Goal: Task Accomplishment & Management: Complete application form

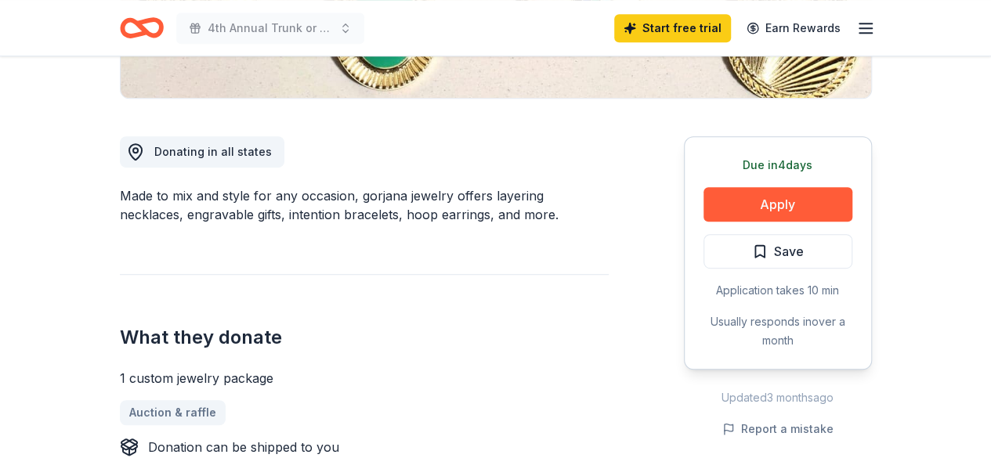
scroll to position [387, 0]
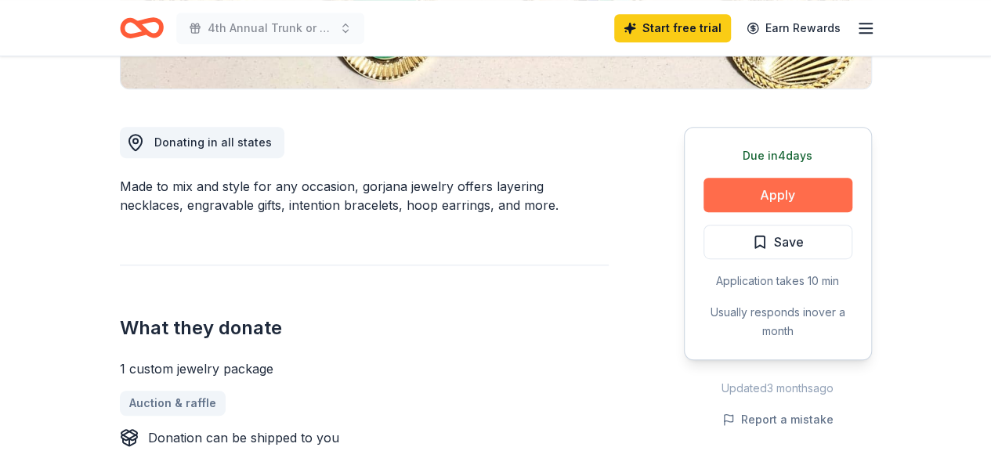
click at [791, 206] on button "Apply" at bounding box center [777, 195] width 149 height 34
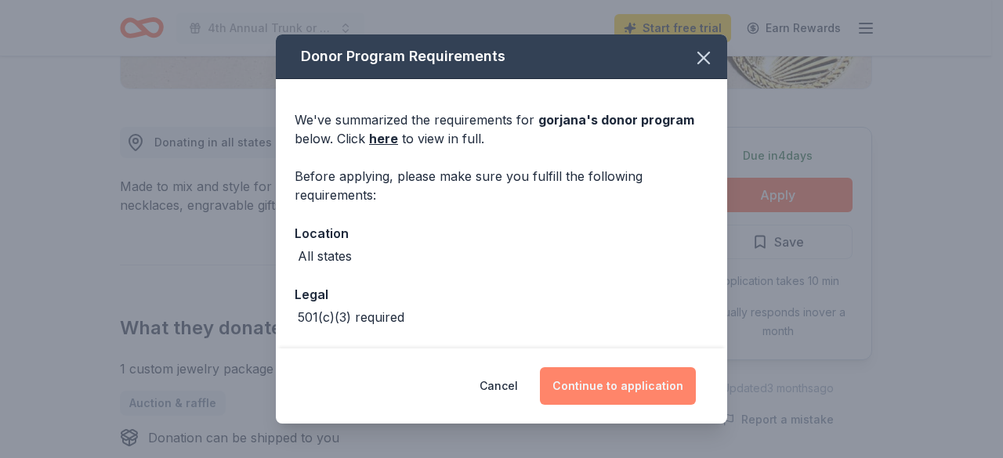
click at [606, 390] on button "Continue to application" at bounding box center [618, 386] width 156 height 38
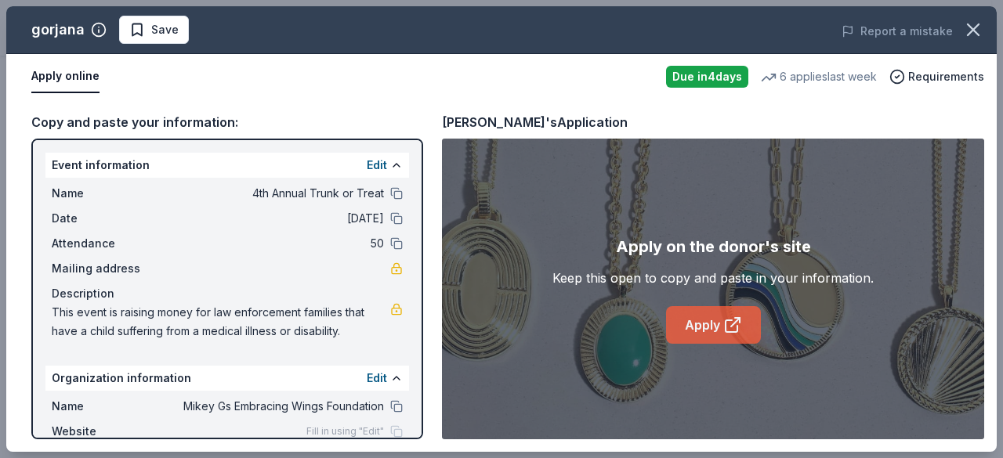
click at [724, 324] on icon at bounding box center [732, 325] width 19 height 19
click at [971, 30] on icon "button" at bounding box center [973, 30] width 22 height 22
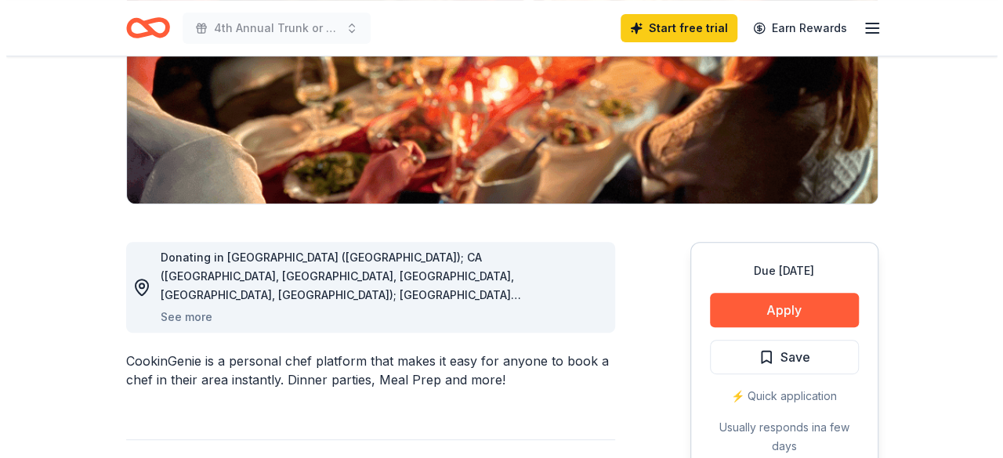
scroll to position [275, 0]
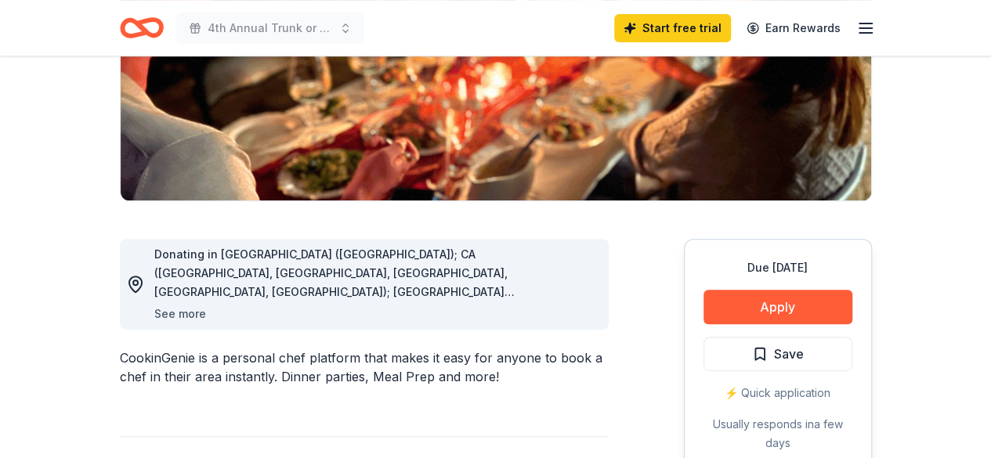
click at [175, 316] on button "See more" at bounding box center [180, 314] width 52 height 19
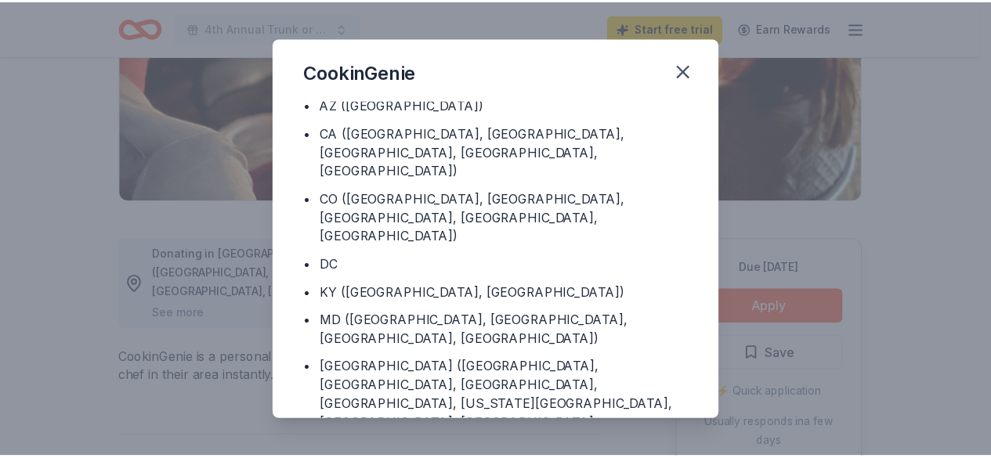
scroll to position [0, 0]
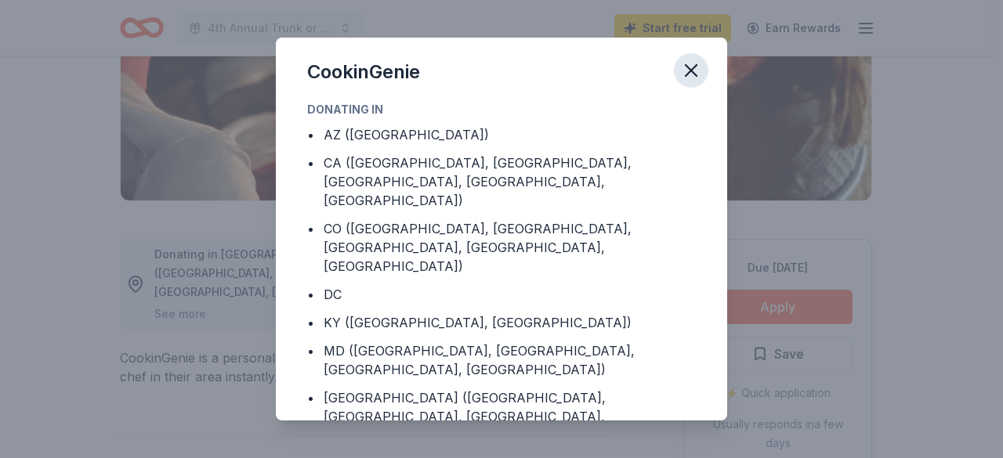
click at [692, 73] on icon "button" at bounding box center [691, 71] width 22 height 22
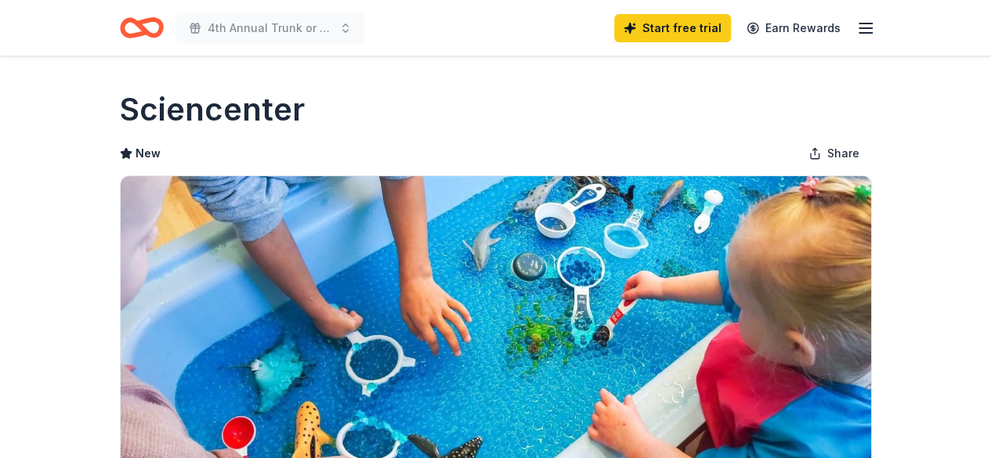
click at [142, 26] on icon "Home" at bounding box center [148, 28] width 24 height 16
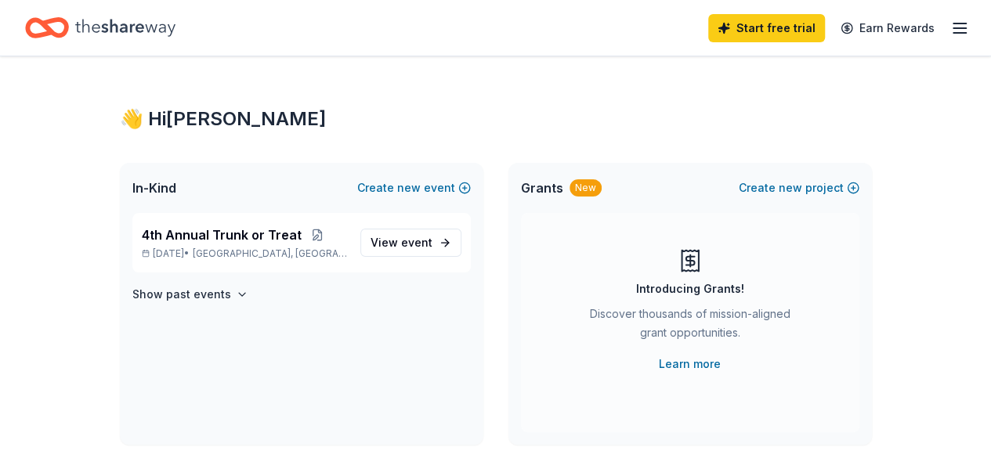
click at [953, 31] on icon "button" at bounding box center [959, 28] width 19 height 19
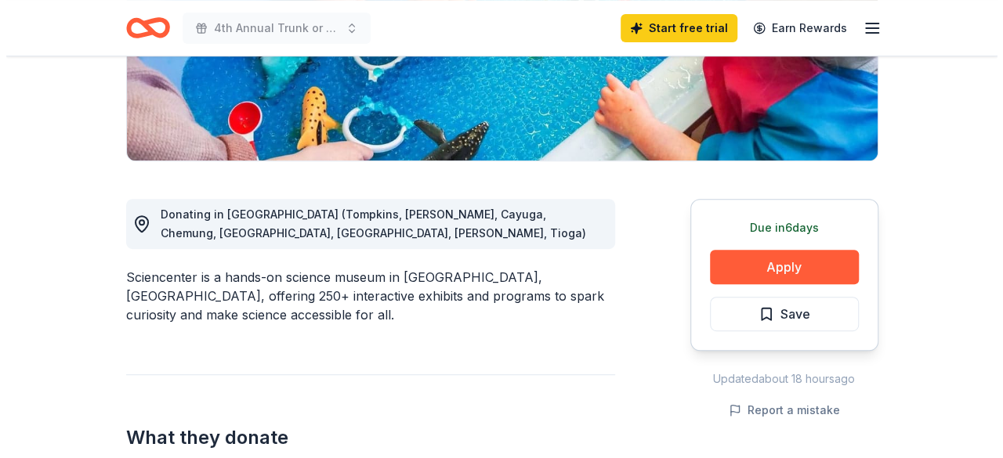
scroll to position [320, 0]
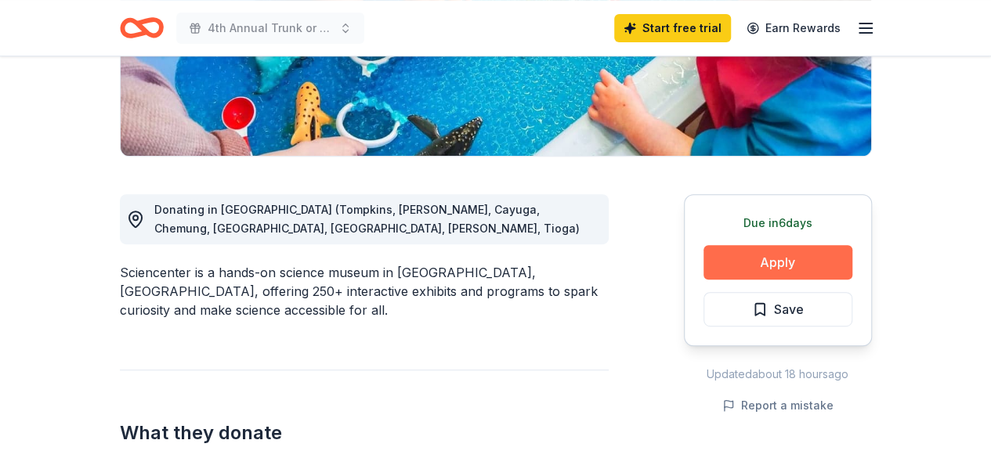
click at [776, 268] on button "Apply" at bounding box center [777, 262] width 149 height 34
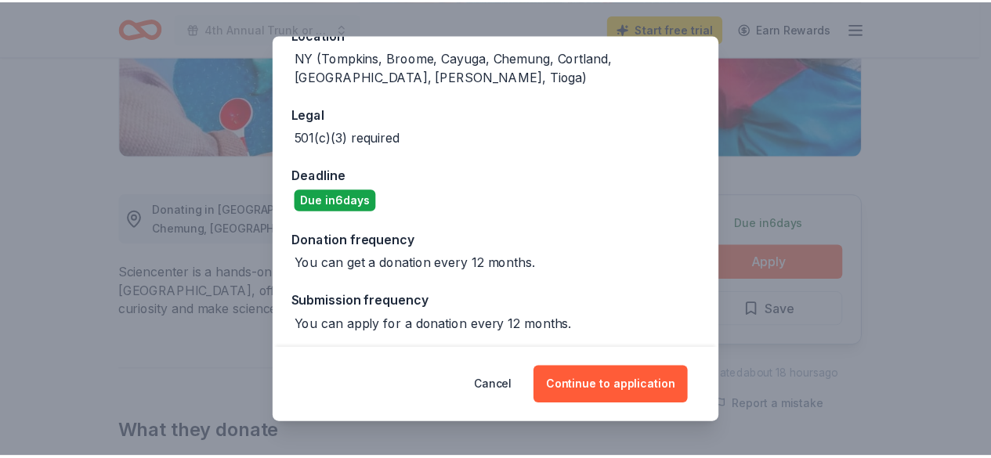
scroll to position [202, 0]
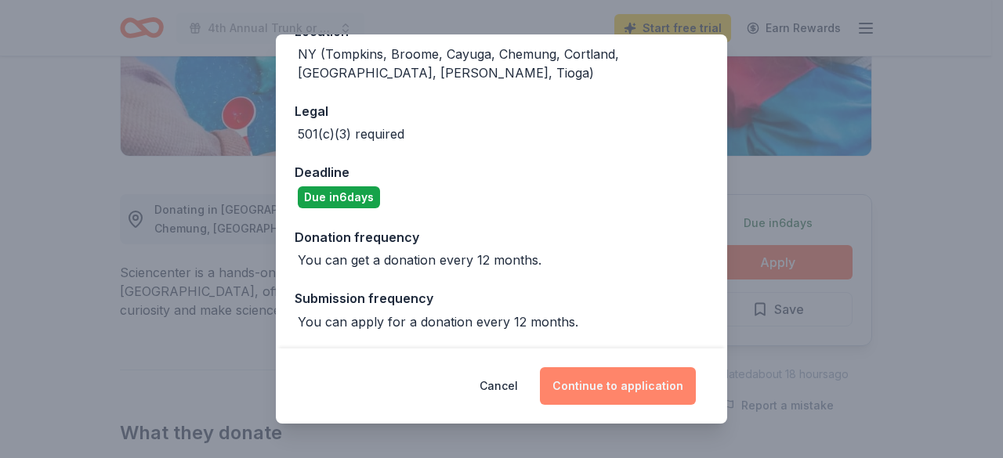
click at [635, 396] on button "Continue to application" at bounding box center [618, 386] width 156 height 38
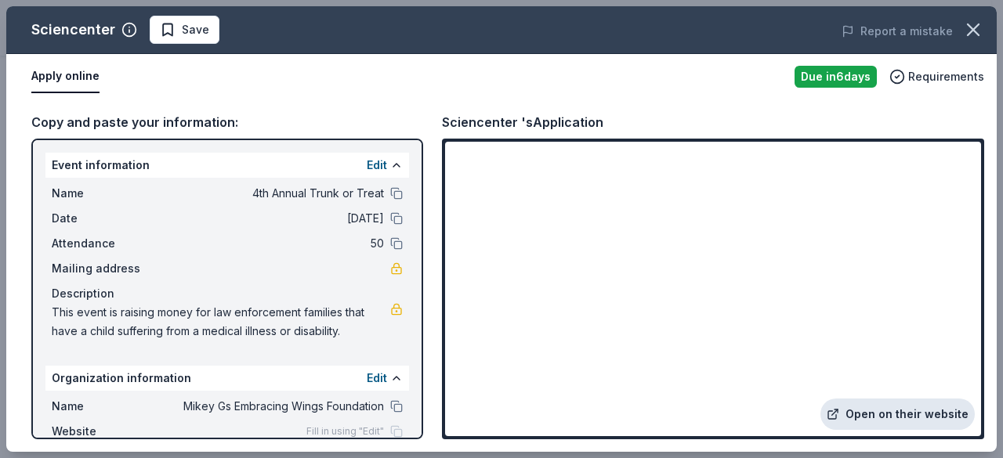
click at [878, 413] on link "Open on their website" at bounding box center [897, 414] width 154 height 31
click at [971, 29] on icon "button" at bounding box center [973, 30] width 22 height 22
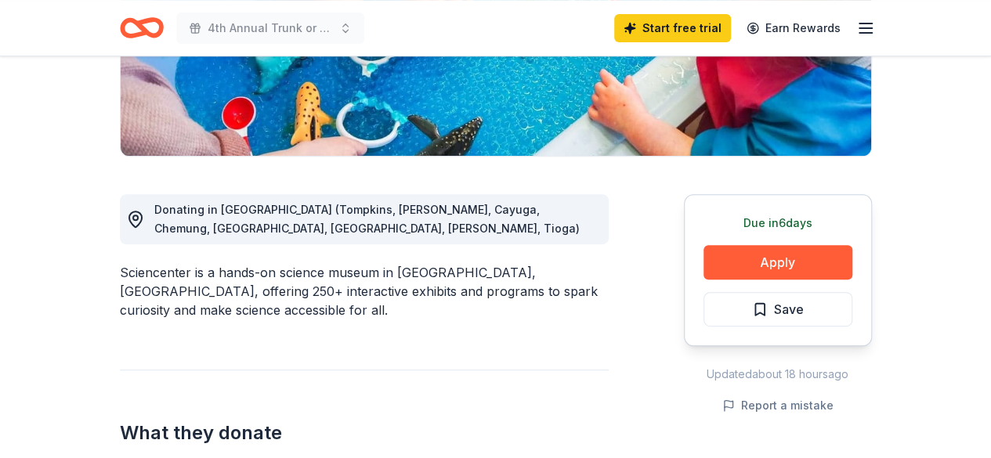
click at [127, 20] on icon "Home" at bounding box center [134, 28] width 24 height 16
click at [132, 24] on icon "Home" at bounding box center [142, 27] width 44 height 37
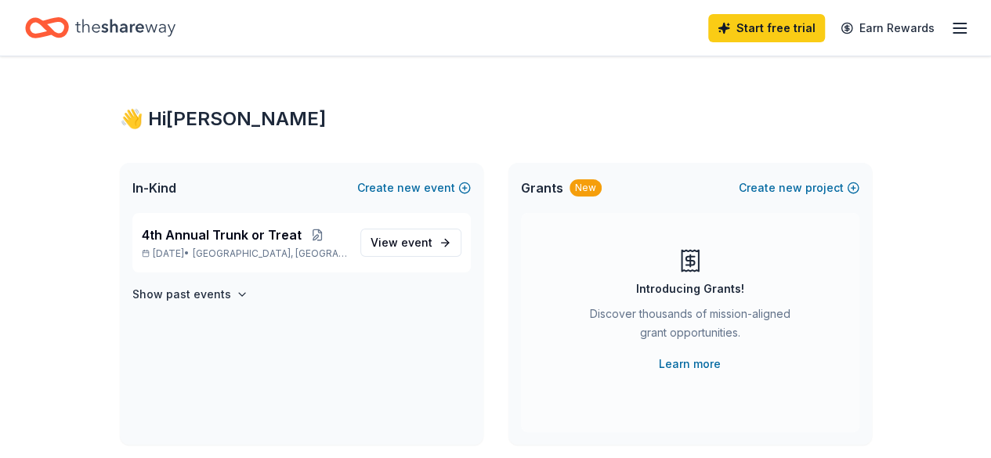
click at [64, 23] on icon "Home" at bounding box center [47, 27] width 44 height 37
click at [115, 23] on icon "Home" at bounding box center [125, 28] width 100 height 32
click at [950, 34] on icon "button" at bounding box center [959, 28] width 19 height 19
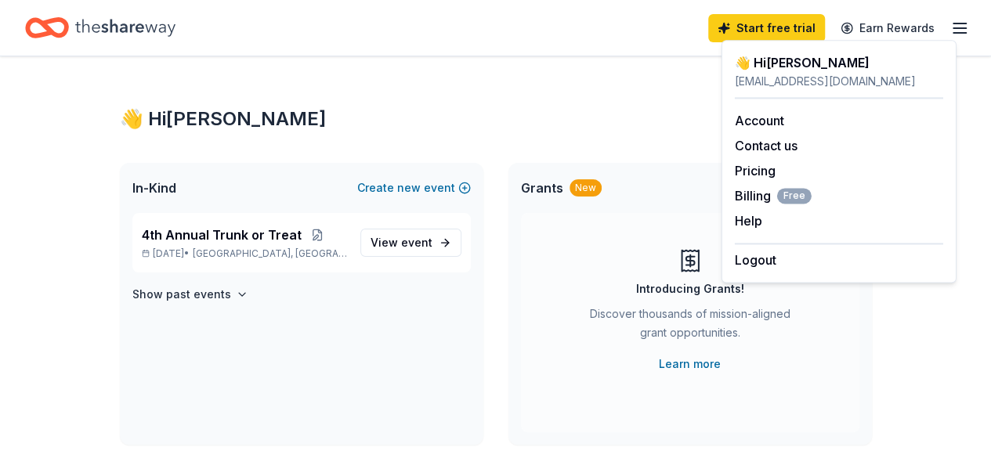
click at [772, 71] on div "👋 Hi Carmen" at bounding box center [839, 62] width 208 height 19
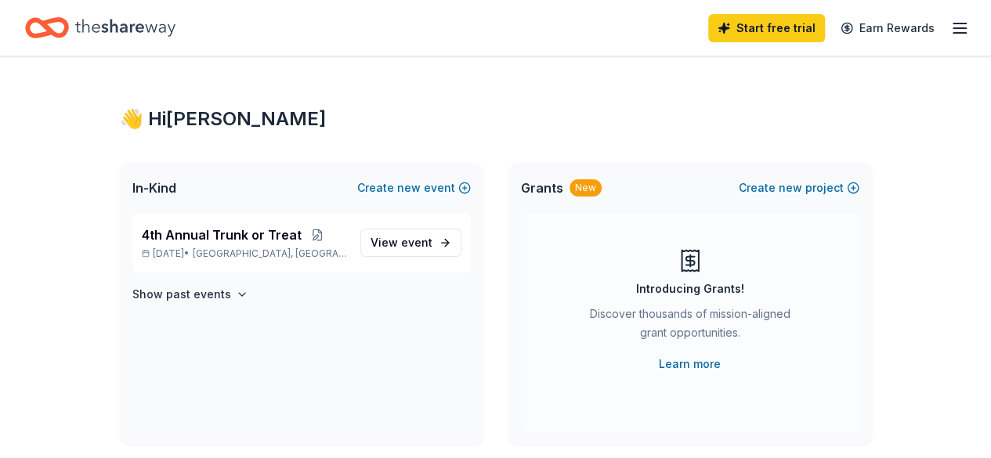
click at [209, 119] on div "👋 Hi [PERSON_NAME]" at bounding box center [496, 119] width 752 height 25
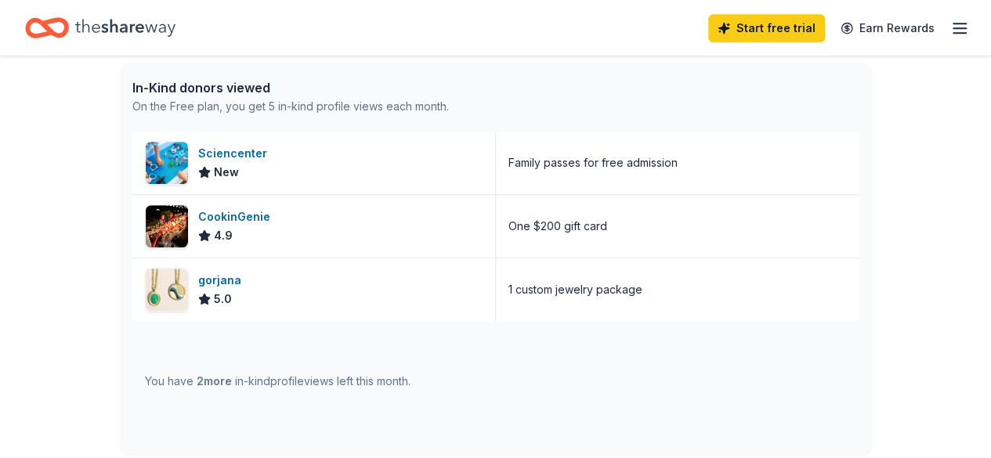
scroll to position [479, 0]
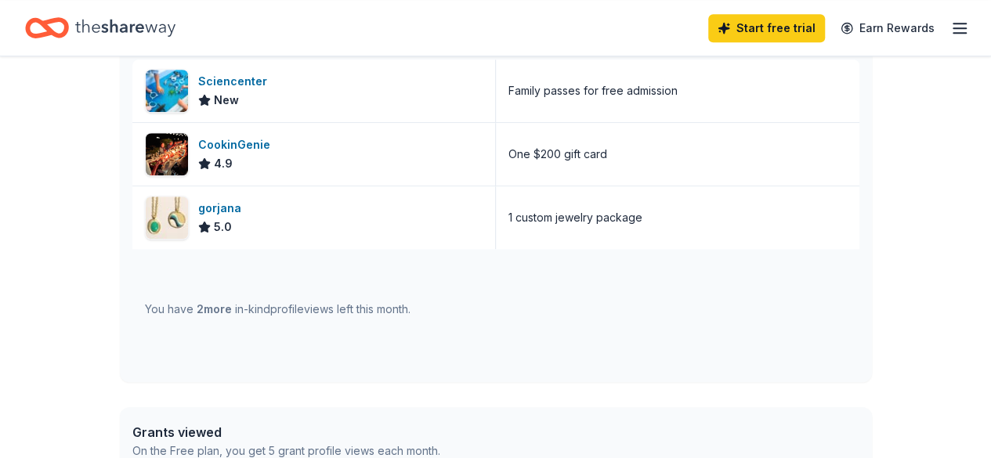
click at [212, 310] on span "2 more" at bounding box center [214, 308] width 35 height 13
click at [338, 304] on div "You have 2 more in-kind profile views left this month." at bounding box center [278, 309] width 266 height 19
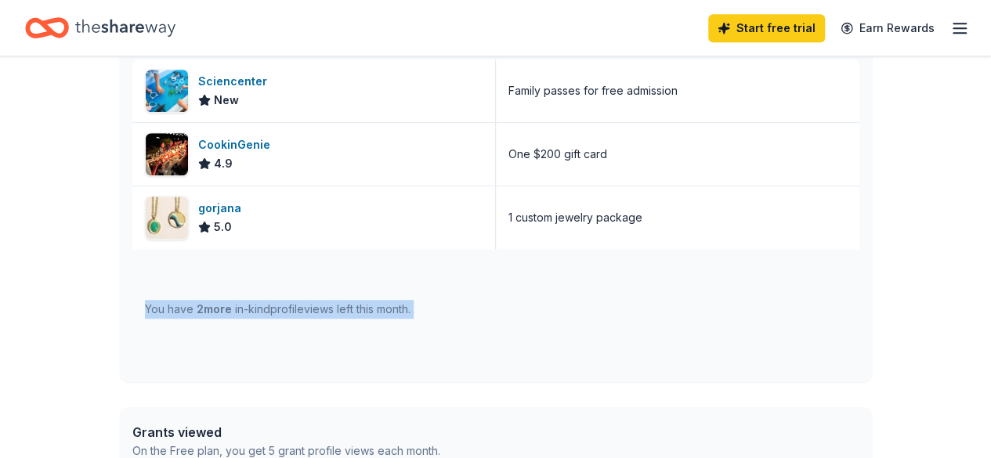
click at [338, 304] on div "You have 2 more in-kind profile views left this month." at bounding box center [278, 309] width 266 height 19
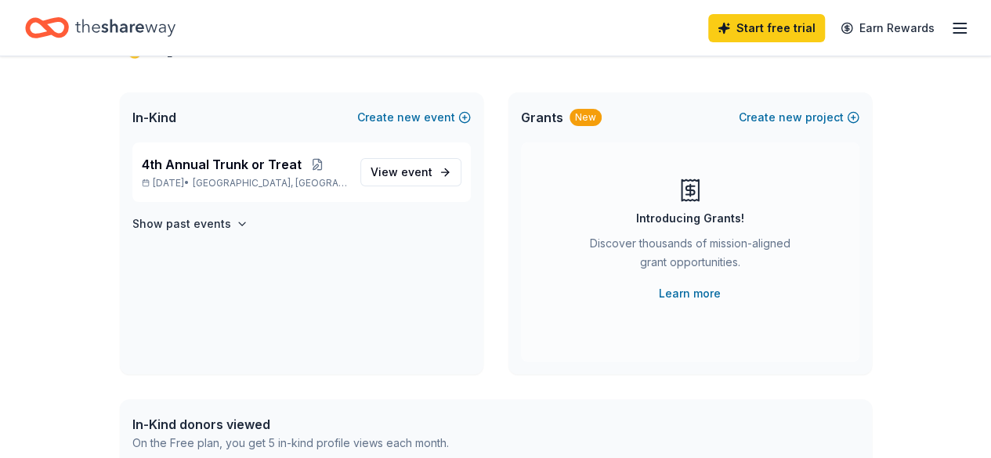
scroll to position [0, 0]
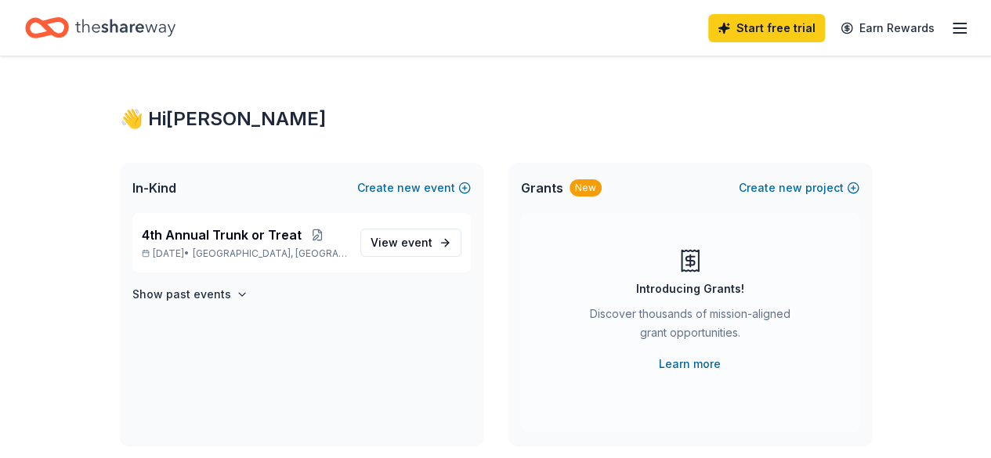
click at [950, 24] on icon "button" at bounding box center [959, 28] width 19 height 19
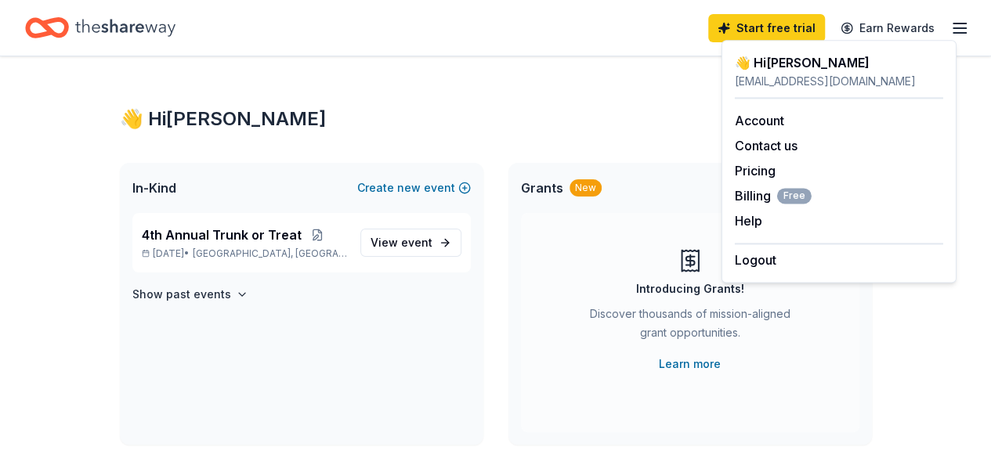
click at [586, 13] on div "Start free trial Earn Rewards" at bounding box center [495, 27] width 941 height 37
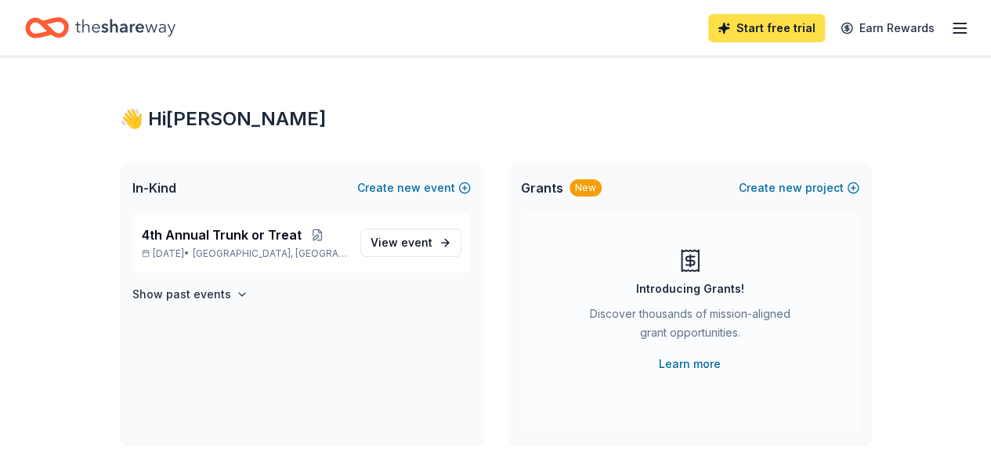
click at [775, 31] on link "Start free trial" at bounding box center [766, 28] width 117 height 28
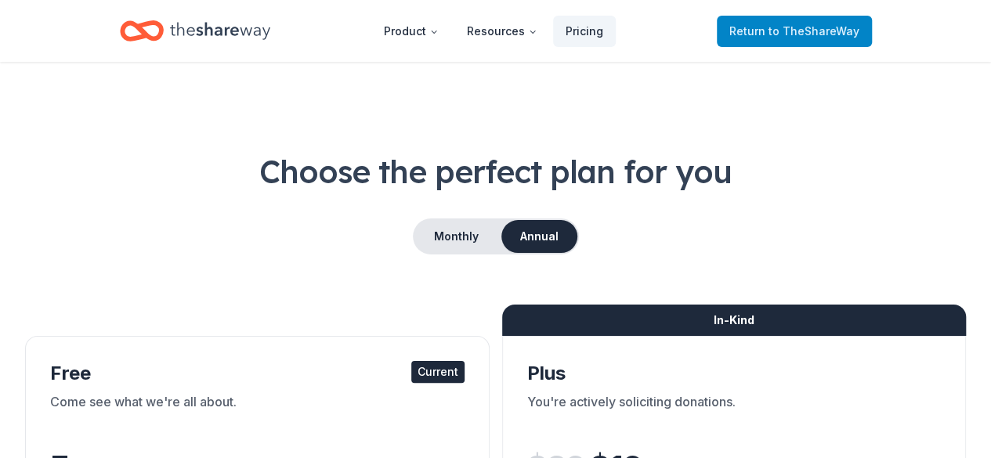
click at [817, 27] on span "to TheShareWay" at bounding box center [813, 30] width 91 height 13
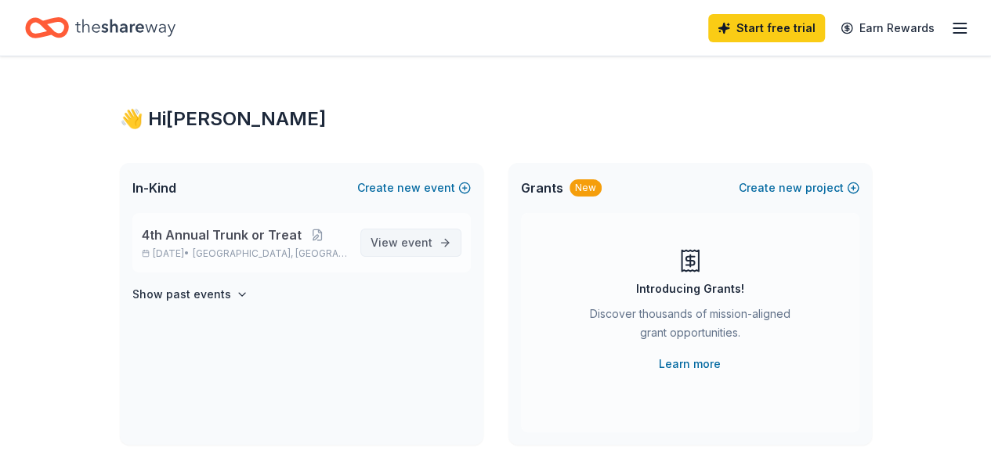
click at [415, 239] on span "event" at bounding box center [416, 242] width 31 height 13
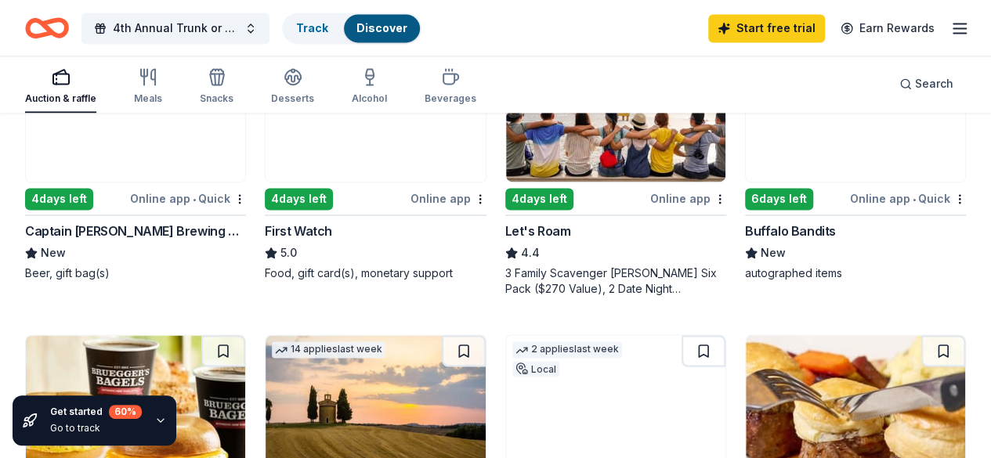
scroll to position [1086, 0]
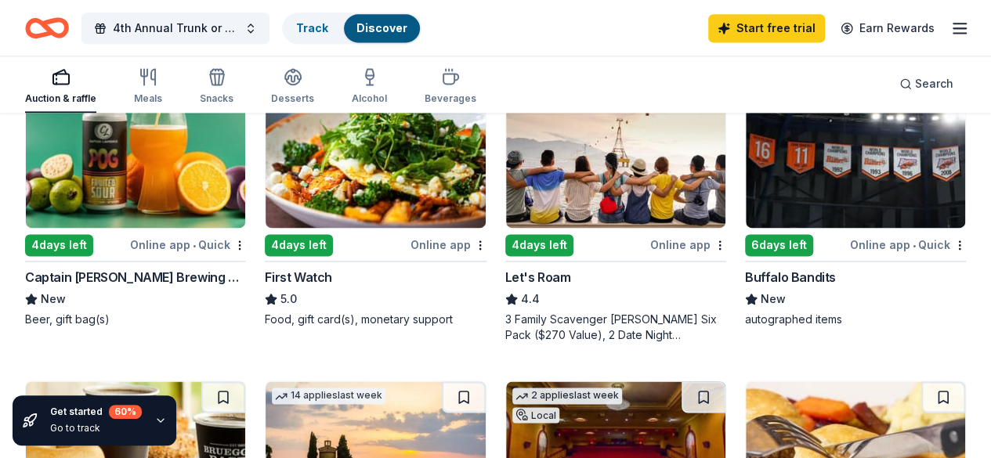
click at [855, 381] on img at bounding box center [855, 455] width 219 height 149
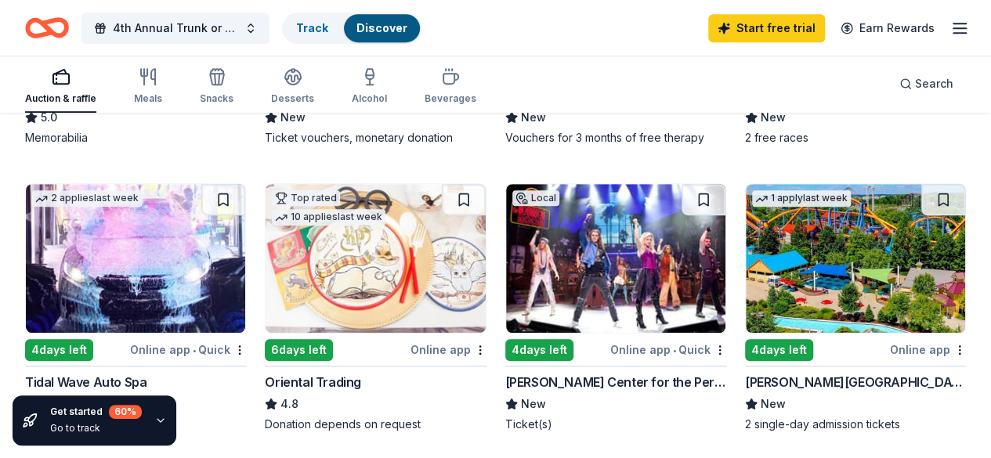
scroll to position [395, 0]
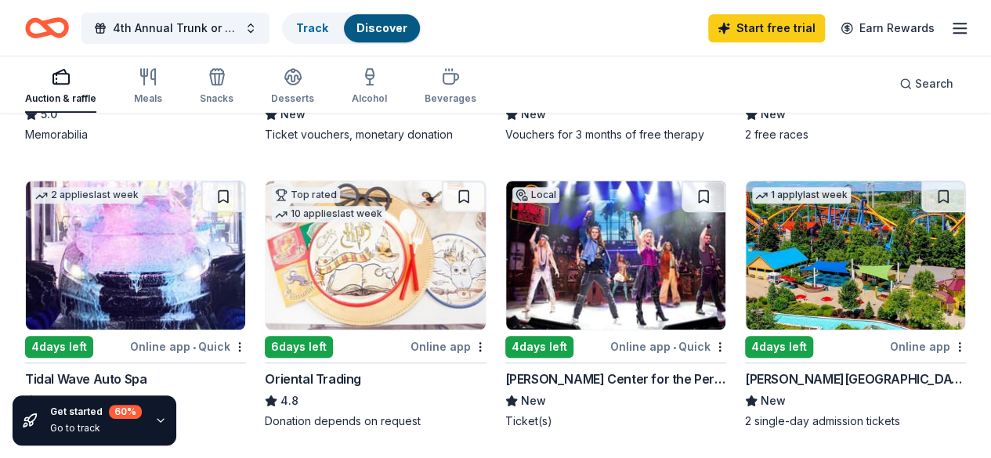
click at [505, 358] on div "4 days left" at bounding box center [539, 347] width 68 height 22
